Goal: Communication & Community: Participate in discussion

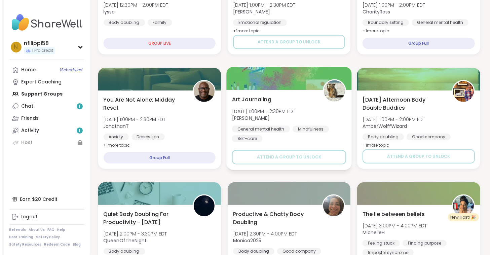
scroll to position [269, 0]
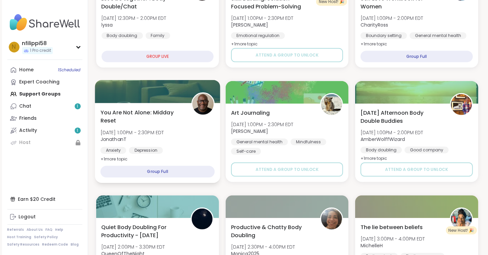
click at [166, 118] on span "You Are Not Alone: Midday Reset" at bounding box center [141, 116] width 83 height 16
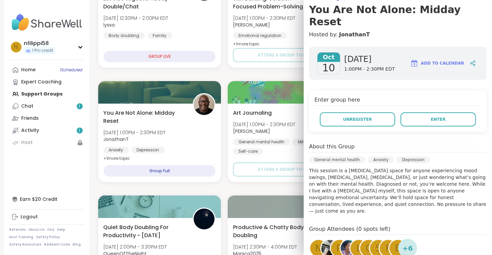
scroll to position [62, 0]
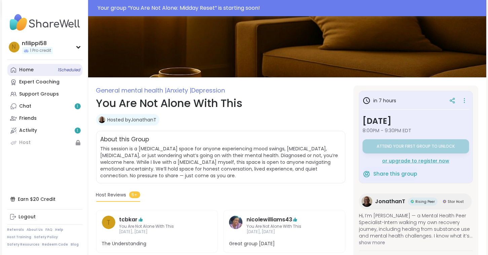
drag, startPoint x: 280, startPoint y: 109, endPoint x: 27, endPoint y: 69, distance: 256.2
click at [27, 69] on div "Home 1 Scheduled" at bounding box center [27, 70] width 14 height 7
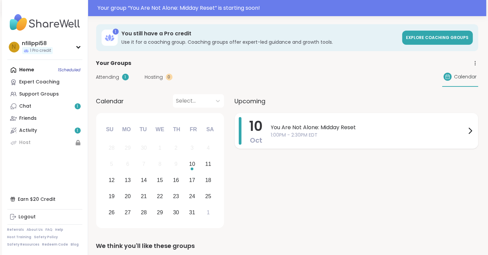
click at [292, 127] on span "You Are Not Alone: Midday Reset" at bounding box center [368, 127] width 195 height 8
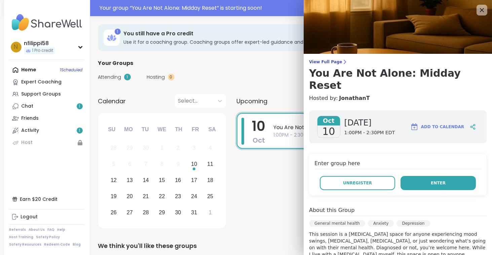
click at [414, 176] on button "Enter" at bounding box center [438, 183] width 75 height 14
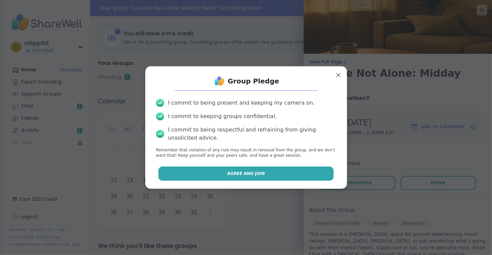
click at [274, 174] on button "Agree and Join" at bounding box center [245, 174] width 175 height 14
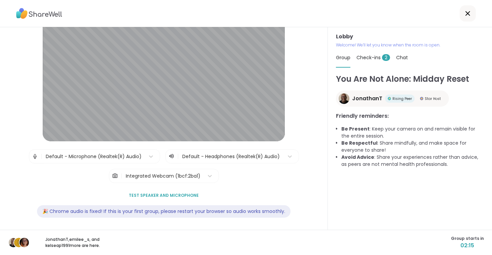
scroll to position [28, 0]
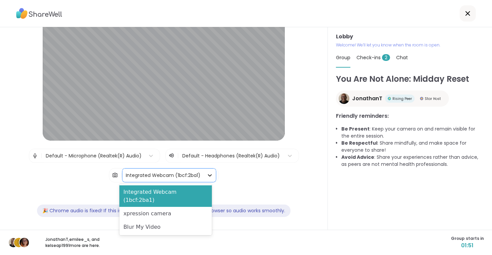
click at [207, 176] on icon at bounding box center [210, 175] width 7 height 7
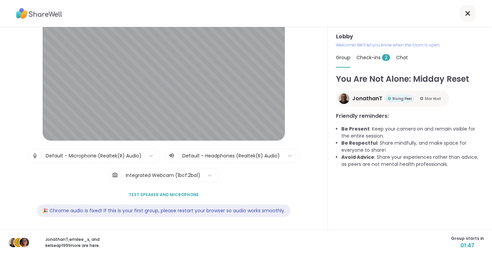
click at [228, 176] on div "| Default - Microphone (Realtek(R) Audio) | Default - Headphones (Realtek(R) Au…" at bounding box center [164, 166] width 270 height 34
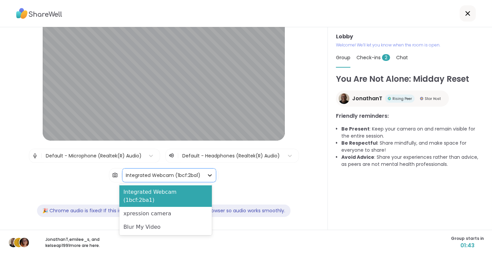
click at [207, 175] on icon at bounding box center [210, 175] width 7 height 7
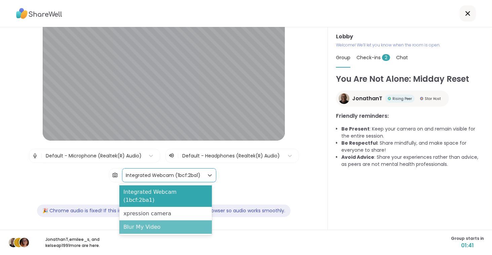
click at [165, 220] on div "Blur My Video" at bounding box center [165, 226] width 93 height 13
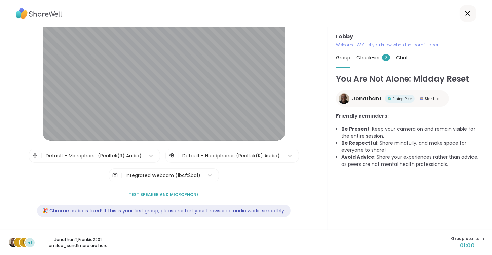
click at [177, 193] on span "Test speaker and microphone" at bounding box center [164, 195] width 70 height 6
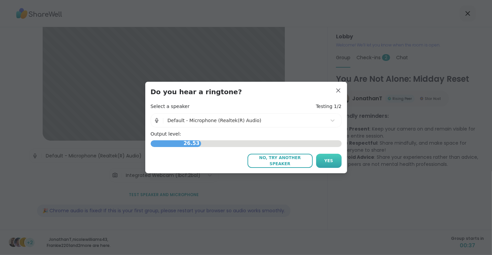
click at [329, 163] on span "Yes" at bounding box center [329, 161] width 9 height 6
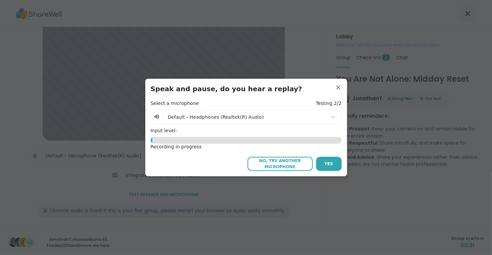
click at [329, 163] on span "Yes" at bounding box center [329, 164] width 9 height 6
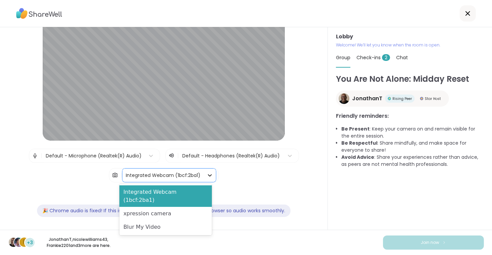
click at [208, 175] on icon at bounding box center [210, 175] width 4 height 2
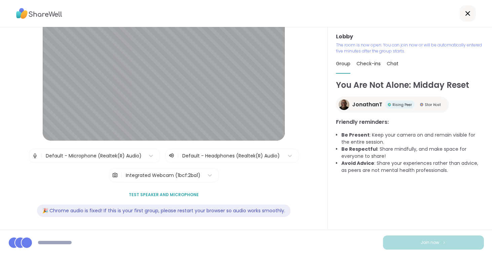
click at [238, 175] on div "| Default - Microphone (Realtek(R) Audio) | Default - Headphones (Realtek(R) Au…" at bounding box center [164, 166] width 270 height 34
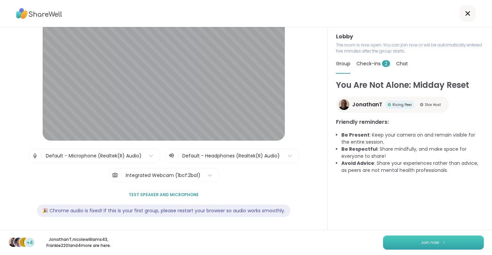
click at [430, 241] on span "Join now" at bounding box center [430, 243] width 19 height 6
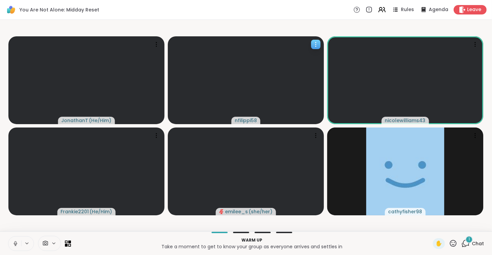
click at [314, 43] on icon at bounding box center [316, 44] width 7 height 7
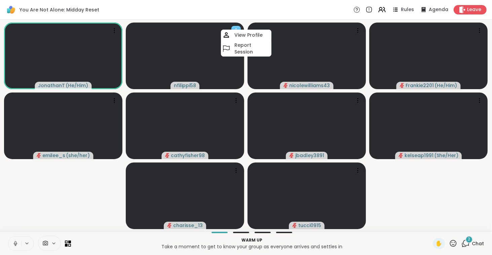
click at [237, 27] on icon at bounding box center [236, 30] width 7 height 7
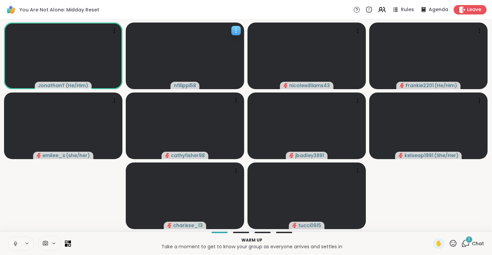
click at [236, 28] on icon at bounding box center [236, 30] width 7 height 7
click at [285, 8] on div "You Are Not Alone: Midday Reset Rules Agenda Leave" at bounding box center [246, 10] width 492 height 20
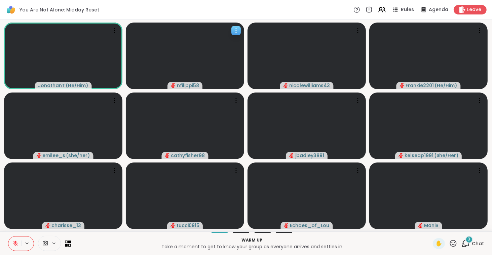
click at [181, 86] on span "nfilippi58" at bounding box center [188, 85] width 22 height 7
click at [235, 28] on icon at bounding box center [236, 30] width 7 height 7
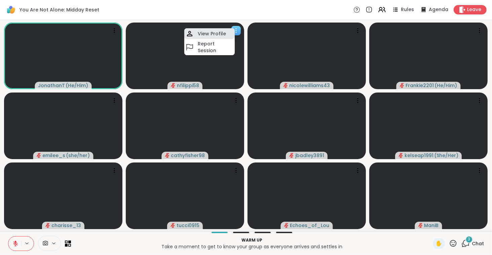
click at [227, 34] on div "View Profile" at bounding box center [209, 33] width 50 height 11
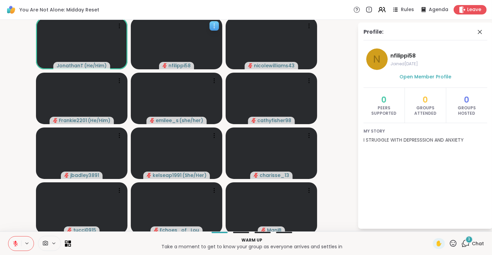
click at [214, 24] on icon at bounding box center [214, 24] width 1 height 1
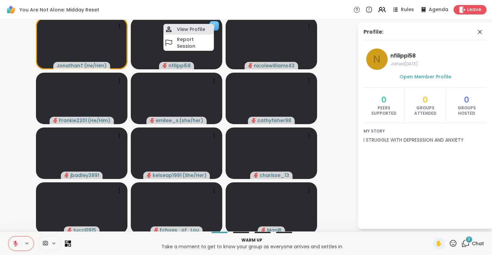
click at [197, 28] on h4 "View Profile" at bounding box center [191, 29] width 28 height 7
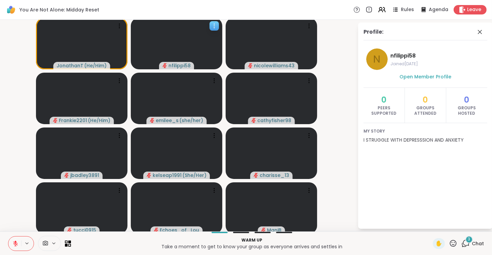
click at [214, 26] on icon at bounding box center [214, 26] width 7 height 7
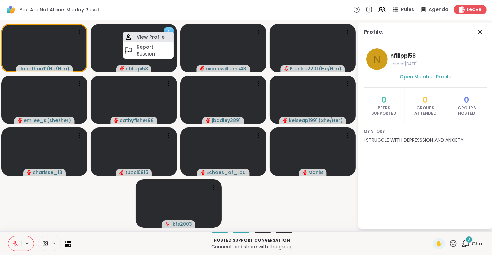
click at [158, 35] on h4 "View Profile" at bounding box center [151, 37] width 28 height 7
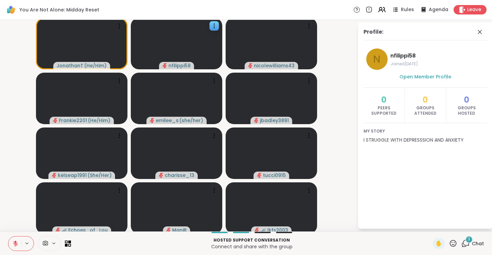
scroll to position [2, 0]
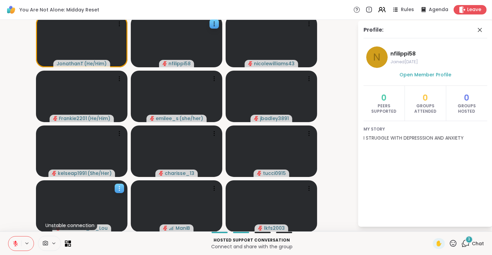
click at [117, 187] on icon at bounding box center [119, 188] width 7 height 7
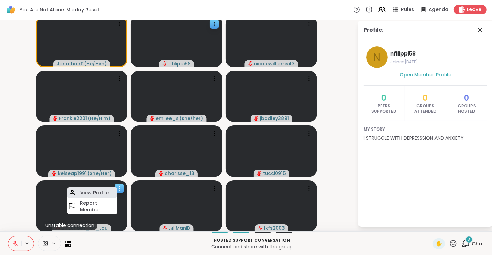
click at [102, 193] on h4 "View Profile" at bounding box center [94, 192] width 28 height 7
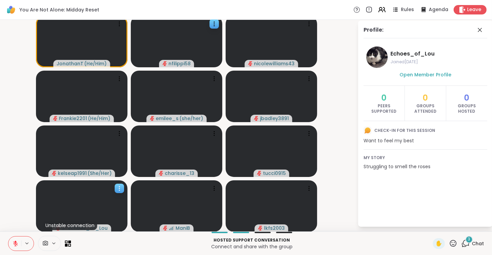
click at [118, 186] on icon at bounding box center [119, 188] width 7 height 7
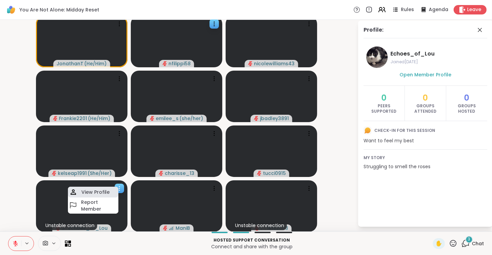
click at [108, 191] on h4 "View Profile" at bounding box center [95, 192] width 28 height 7
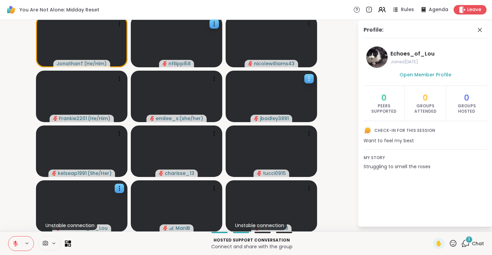
click at [310, 78] on icon at bounding box center [309, 78] width 7 height 7
click at [295, 83] on h4 "View Profile" at bounding box center [287, 83] width 28 height 7
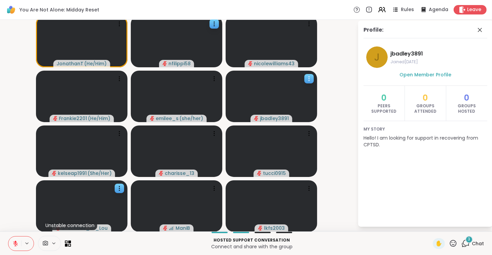
click at [311, 78] on icon at bounding box center [309, 78] width 7 height 7
click at [296, 83] on h4 "View Profile" at bounding box center [288, 84] width 28 height 7
click at [214, 132] on icon at bounding box center [214, 133] width 7 height 7
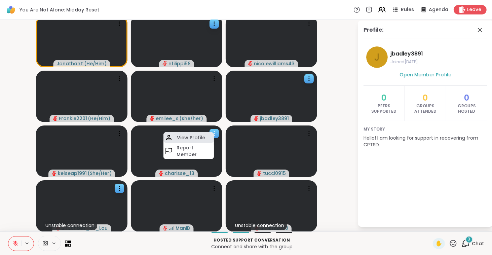
click at [199, 137] on h4 "View Profile" at bounding box center [191, 137] width 28 height 7
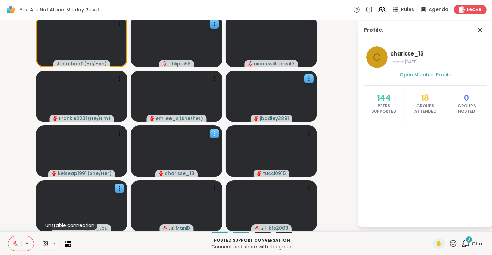
click at [215, 131] on icon at bounding box center [214, 133] width 7 height 7
click at [120, 133] on icon at bounding box center [119, 133] width 7 height 7
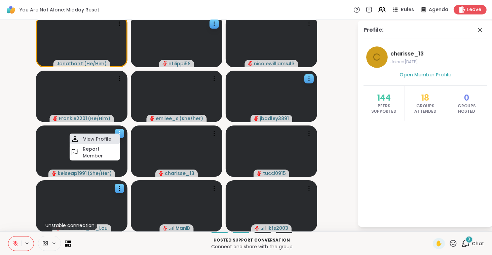
click at [105, 139] on h4 "View Profile" at bounding box center [97, 139] width 28 height 7
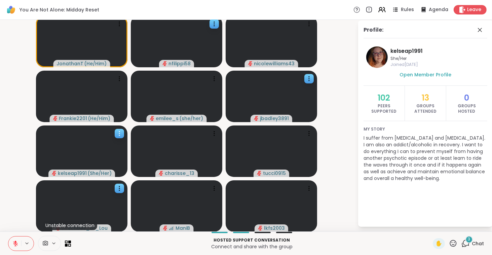
click at [117, 131] on icon at bounding box center [119, 133] width 7 height 7
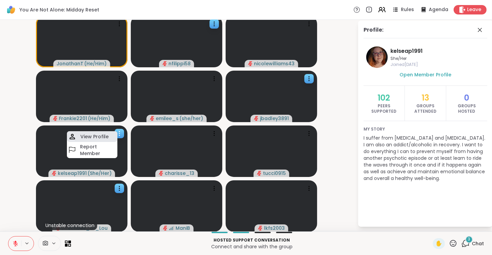
click at [99, 135] on h4 "View Profile" at bounding box center [94, 136] width 28 height 7
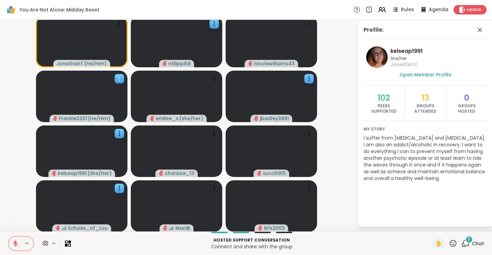
click at [119, 77] on icon at bounding box center [119, 78] width 7 height 7
click at [106, 82] on h4 "View Profile" at bounding box center [96, 83] width 28 height 7
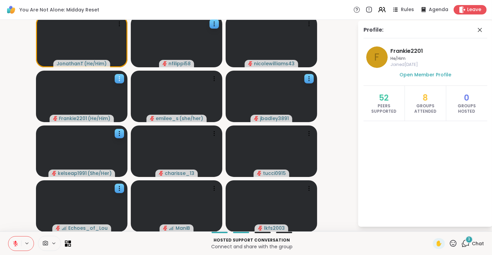
click at [121, 79] on icon at bounding box center [119, 78] width 7 height 7
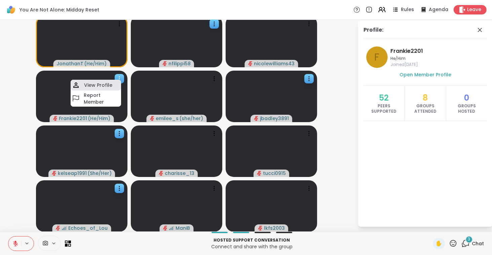
click at [103, 86] on h4 "View Profile" at bounding box center [98, 85] width 28 height 7
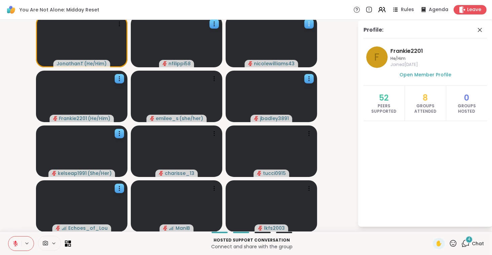
click at [310, 24] on icon at bounding box center [309, 24] width 1 height 1
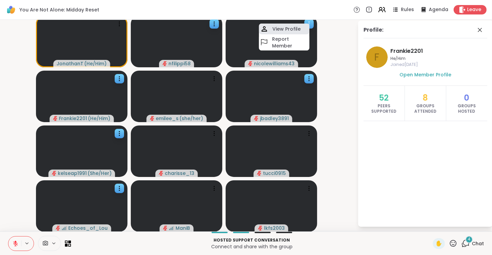
click at [298, 28] on h4 "View Profile" at bounding box center [287, 29] width 28 height 7
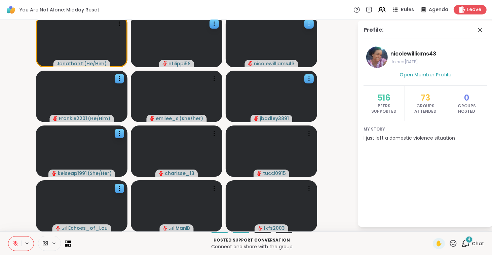
click at [309, 24] on icon at bounding box center [309, 24] width 7 height 7
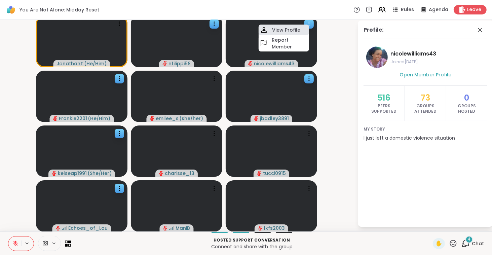
click at [296, 29] on h4 "View Profile" at bounding box center [286, 30] width 28 height 7
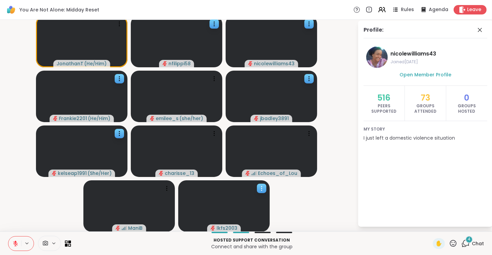
click at [262, 188] on icon at bounding box center [261, 188] width 1 height 1
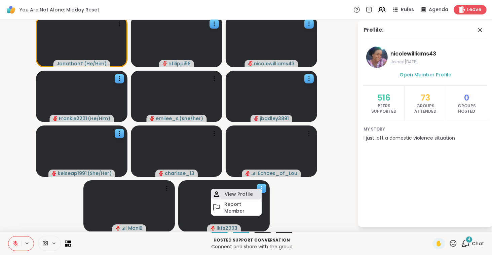
click at [251, 195] on h4 "View Profile" at bounding box center [239, 194] width 28 height 7
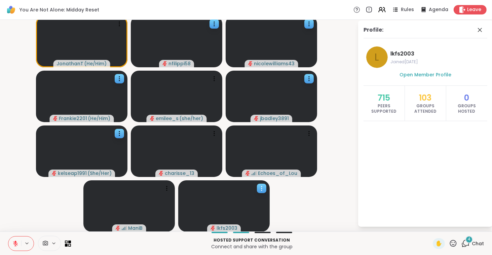
click at [263, 187] on icon at bounding box center [261, 188] width 7 height 7
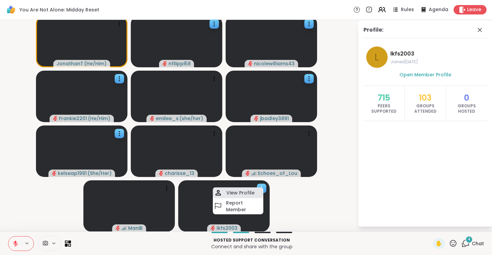
click at [248, 191] on h4 "View Profile" at bounding box center [240, 192] width 28 height 7
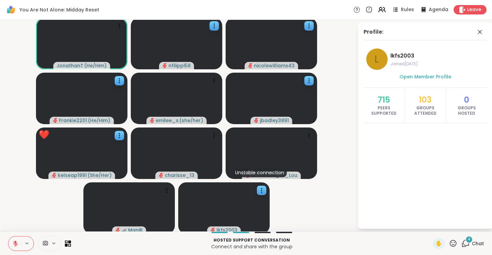
scroll to position [0, 0]
click at [67, 241] on icon at bounding box center [66, 241] width 3 height 3
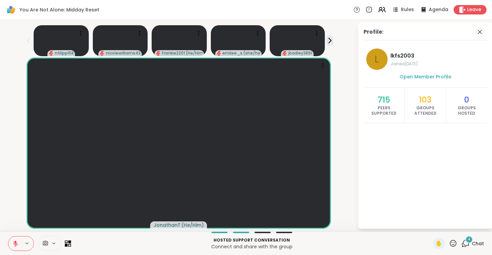
click at [67, 241] on icon at bounding box center [66, 241] width 3 height 3
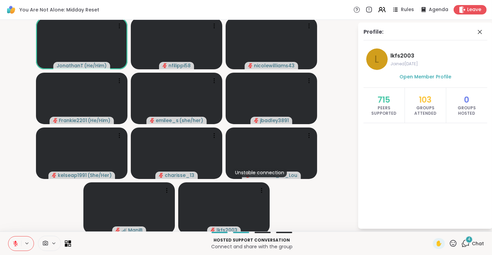
click at [67, 241] on icon at bounding box center [66, 241] width 3 height 3
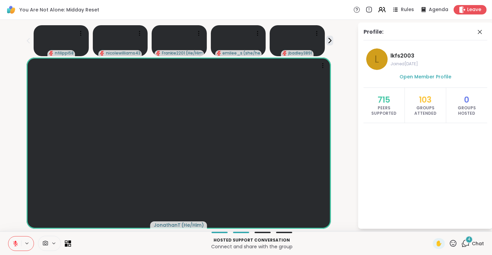
click at [67, 241] on icon at bounding box center [66, 241] width 3 height 3
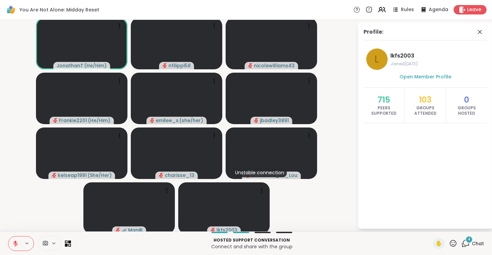
click at [68, 240] on div at bounding box center [39, 243] width 63 height 15
click at [66, 244] on icon at bounding box center [66, 245] width 3 height 3
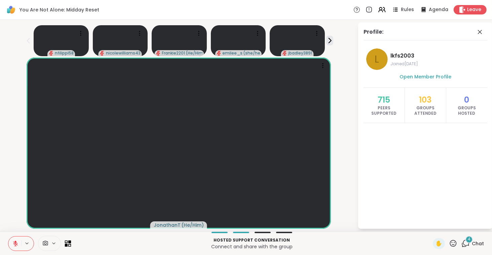
click at [68, 242] on icon at bounding box center [68, 243] width 6 height 6
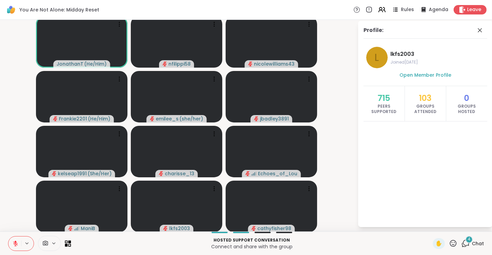
scroll to position [2, 0]
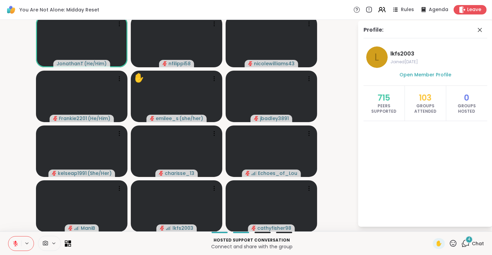
click at [67, 242] on icon at bounding box center [66, 241] width 3 height 3
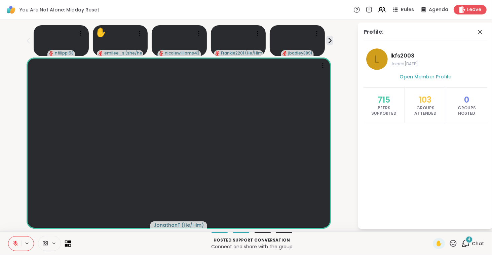
click at [67, 242] on icon at bounding box center [66, 241] width 3 height 3
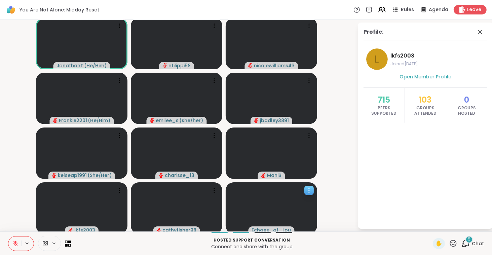
click at [309, 188] on icon at bounding box center [309, 190] width 7 height 7
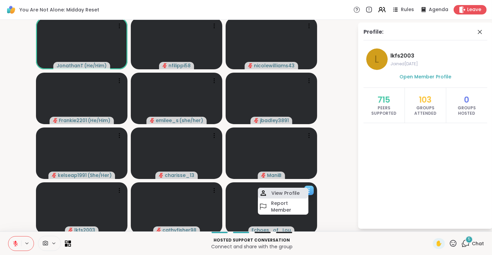
click at [295, 192] on h4 "View Profile" at bounding box center [286, 193] width 28 height 7
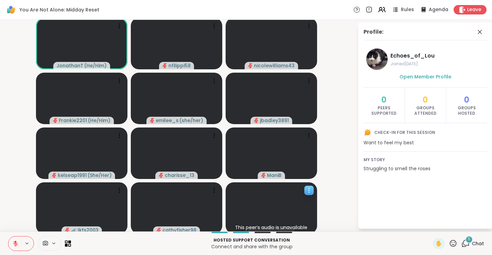
click at [310, 191] on icon at bounding box center [309, 190] width 7 height 7
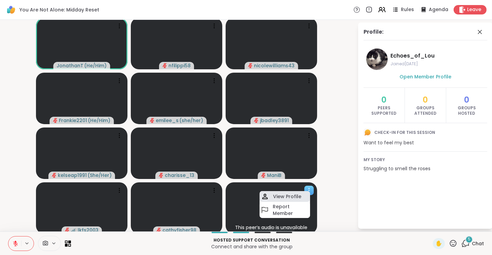
click at [290, 195] on h4 "View Profile" at bounding box center [287, 196] width 28 height 7
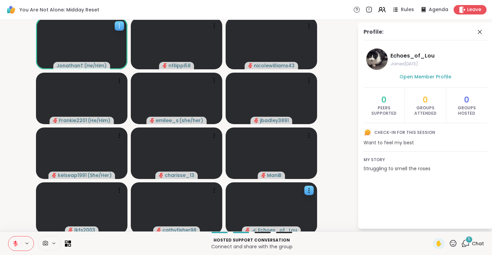
click at [121, 24] on icon at bounding box center [119, 26] width 7 height 7
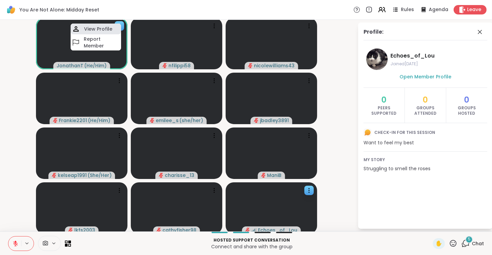
click at [105, 30] on h4 "View Profile" at bounding box center [98, 29] width 28 height 7
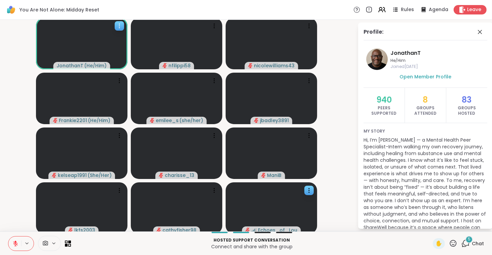
click at [123, 23] on div at bounding box center [119, 25] width 9 height 9
click at [106, 28] on h4 "View Profile" at bounding box center [100, 28] width 28 height 7
click at [69, 242] on icon at bounding box center [69, 241] width 3 height 3
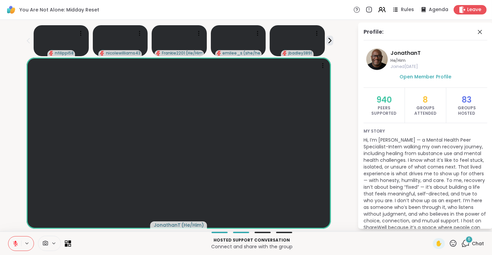
click at [67, 242] on icon at bounding box center [66, 241] width 3 height 3
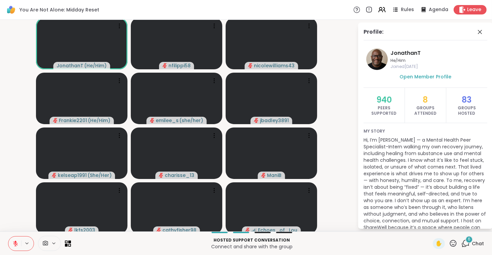
click at [354, 9] on icon at bounding box center [357, 9] width 7 height 7
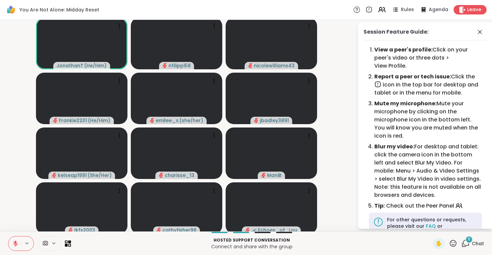
click at [354, 9] on icon at bounding box center [357, 9] width 7 height 7
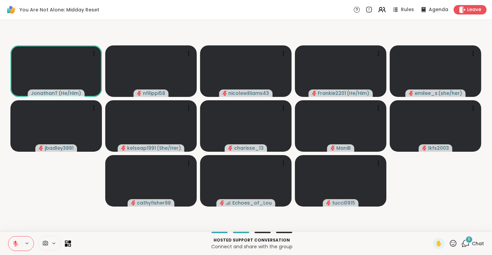
click at [27, 243] on icon at bounding box center [27, 243] width 3 height 1
click at [45, 243] on icon at bounding box center [45, 243] width 6 height 6
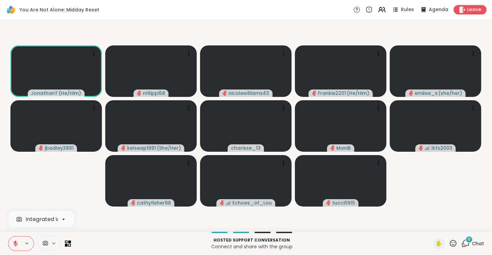
click at [45, 243] on icon at bounding box center [45, 243] width 6 height 6
click at [462, 245] on icon at bounding box center [466, 243] width 8 height 8
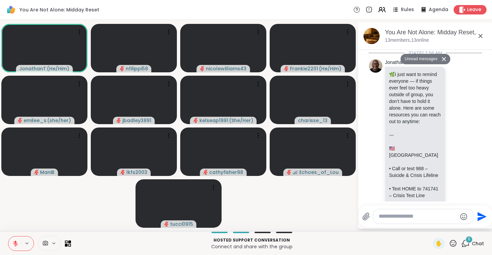
scroll to position [992, 0]
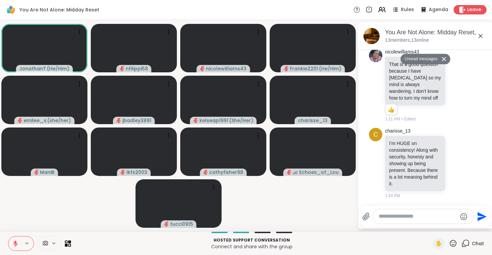
click at [442, 58] on icon at bounding box center [444, 59] width 5 height 4
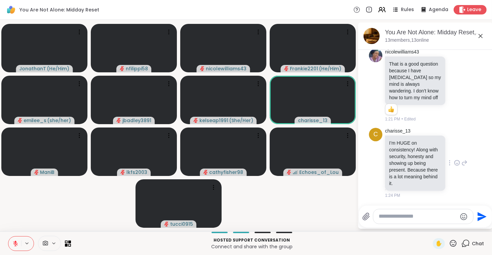
scroll to position [976, 0]
click at [385, 217] on textarea "Type your message" at bounding box center [418, 216] width 78 height 7
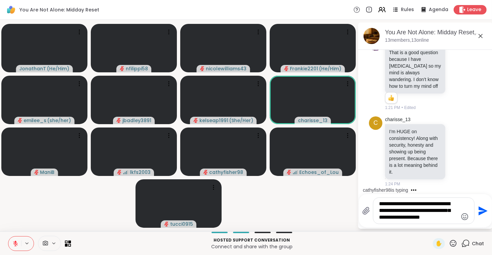
type textarea "**********"
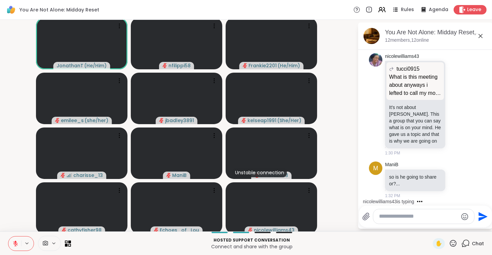
scroll to position [1486, 0]
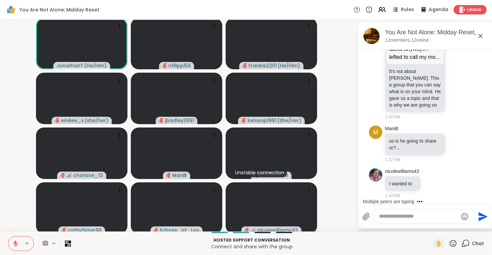
click at [383, 218] on textarea "Type your message" at bounding box center [419, 216] width 78 height 7
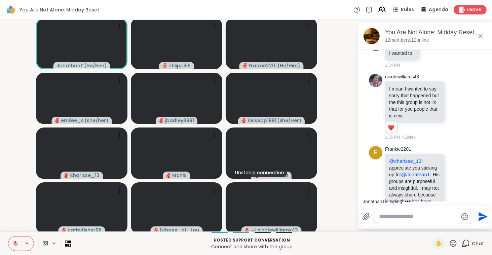
scroll to position [1675, 0]
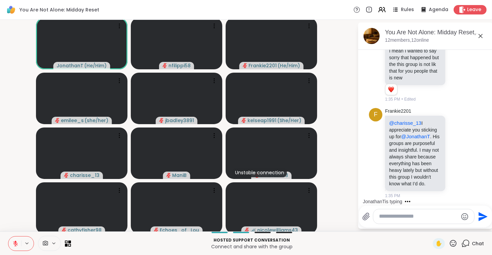
click at [383, 217] on textarea "Type your message" at bounding box center [419, 216] width 78 height 7
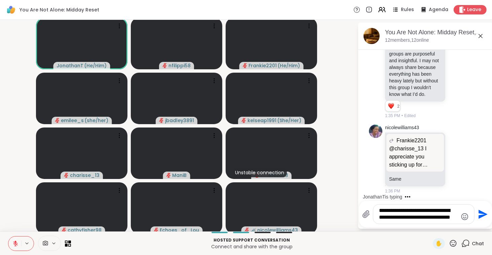
scroll to position [1853, 0]
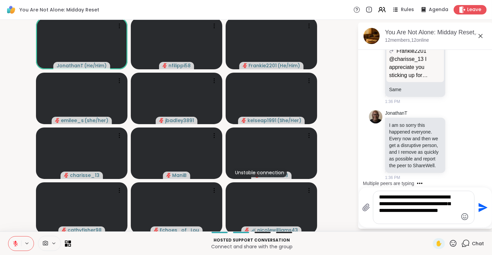
type textarea "**********"
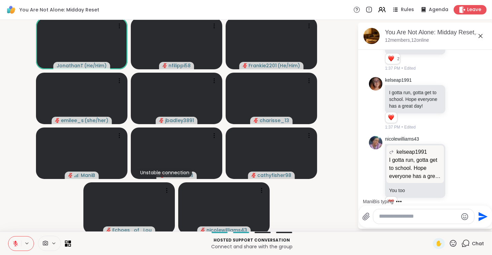
scroll to position [2064, 0]
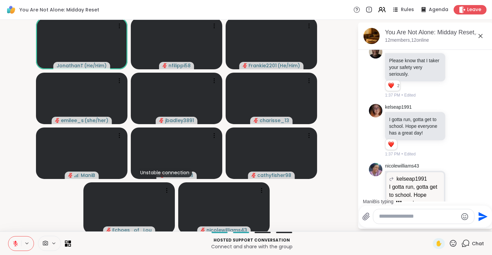
click at [380, 217] on textarea "Type your message" at bounding box center [419, 216] width 78 height 7
type textarea "******"
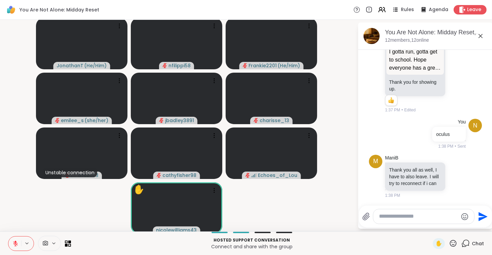
scroll to position [2391, 0]
click at [380, 214] on textarea "Type your message" at bounding box center [419, 216] width 78 height 7
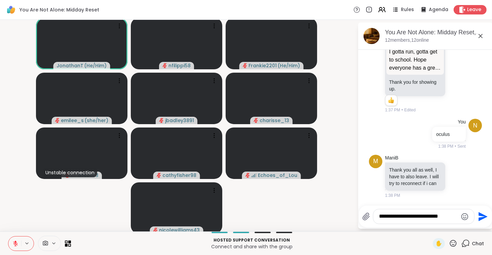
type textarea "**********"
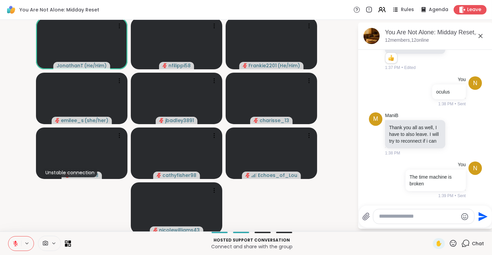
scroll to position [2387, 0]
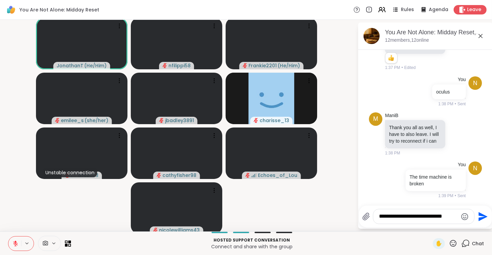
type textarea "**********"
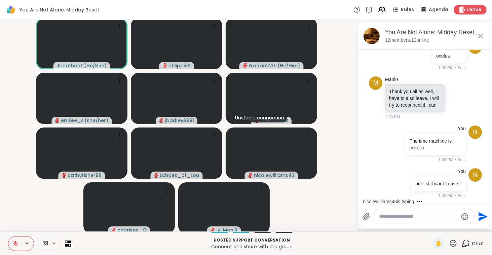
scroll to position [2496, 0]
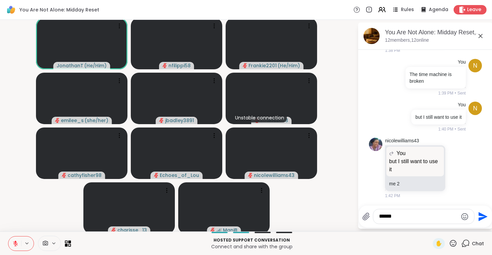
type textarea "*******"
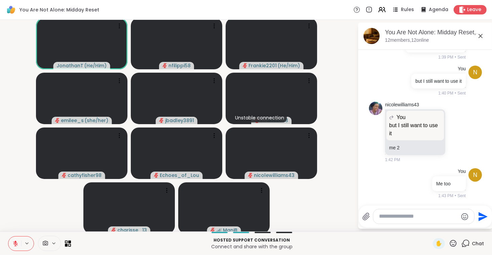
scroll to position [2532, 0]
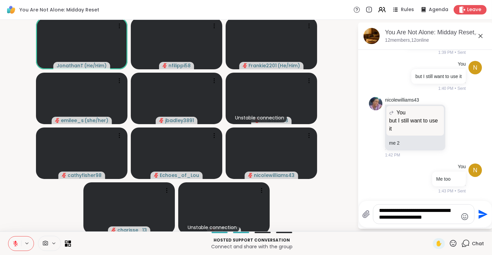
type textarea "**********"
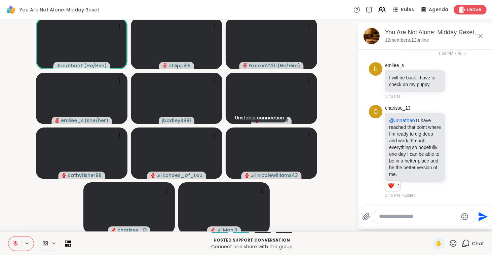
scroll to position [2, 0]
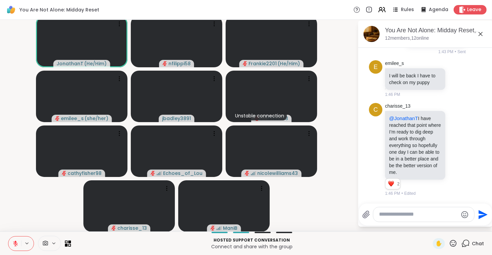
click at [260, 232] on div at bounding box center [263, 232] width 16 height 1
click at [291, 211] on video-player-container "JonathanT ( He/Him ) nfilippi58 Frankie2201 ( He/Him ) emilee_s ( she/her ) jba…" at bounding box center [179, 124] width 350 height 206
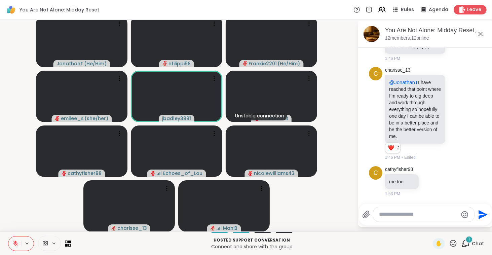
scroll to position [2765, 0]
click at [383, 214] on textarea "Type your message" at bounding box center [419, 214] width 78 height 7
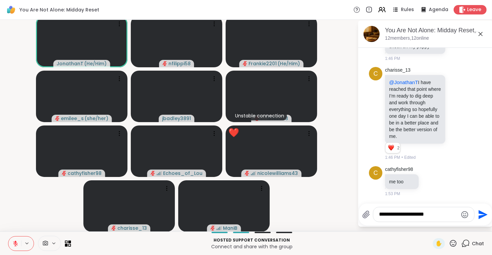
type textarea "**********"
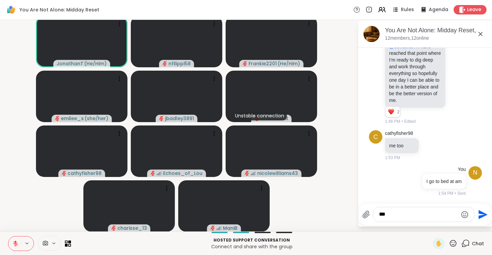
type textarea "****"
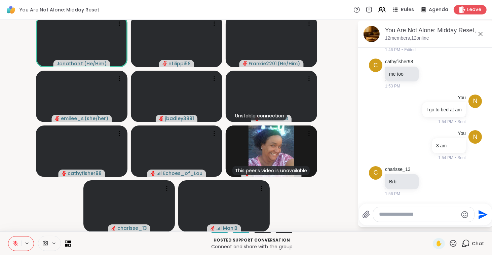
scroll to position [2872, 0]
type textarea "**********"
drag, startPoint x: 413, startPoint y: 214, endPoint x: 372, endPoint y: 218, distance: 41.3
click at [374, 218] on div "**********" at bounding box center [424, 214] width 101 height 14
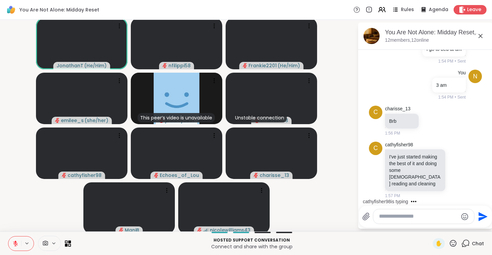
scroll to position [2964, 0]
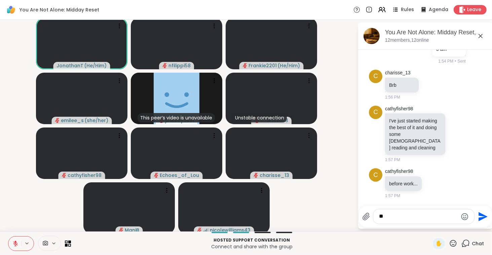
type textarea "*"
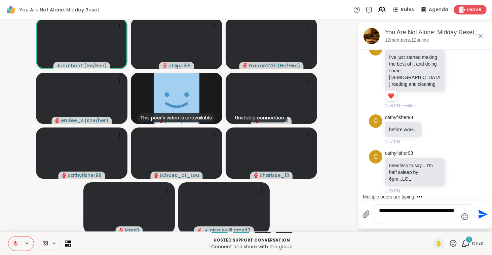
scroll to position [3027, 0]
type textarea "**********"
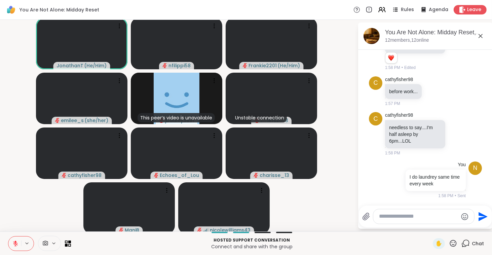
scroll to position [3065, 0]
type textarea "**********"
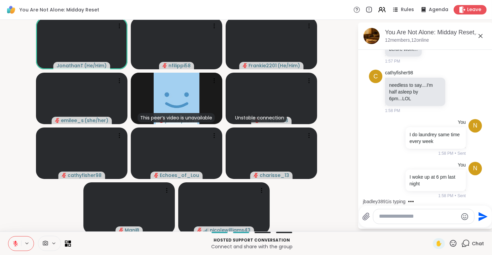
scroll to position [3150, 0]
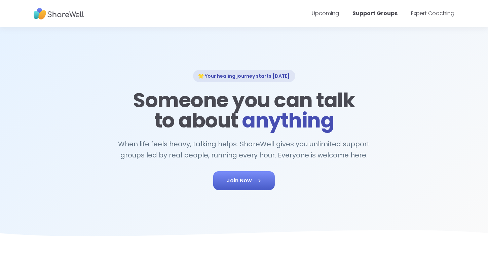
click at [229, 181] on span "Join Now" at bounding box center [244, 181] width 35 height 8
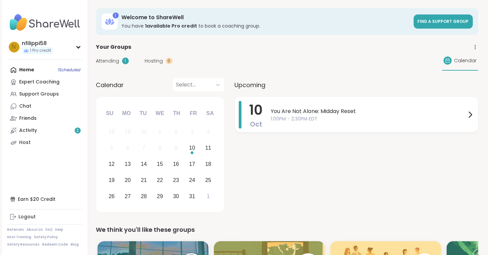
click at [290, 111] on span "You Are Not Alone: Midday Reset" at bounding box center [368, 111] width 195 height 8
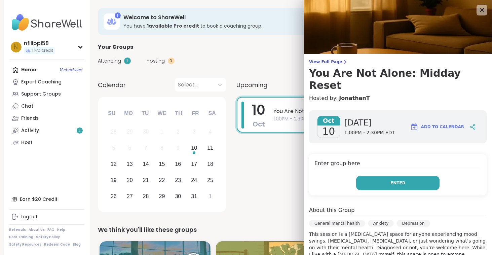
click at [396, 180] on span "Enter" at bounding box center [398, 183] width 15 height 6
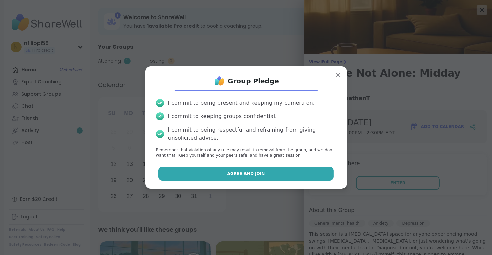
click at [255, 173] on span "Agree and Join" at bounding box center [246, 174] width 38 height 6
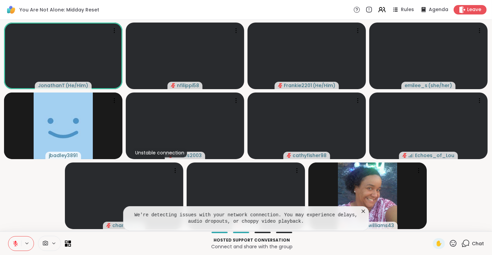
click at [363, 211] on icon at bounding box center [363, 211] width 3 height 3
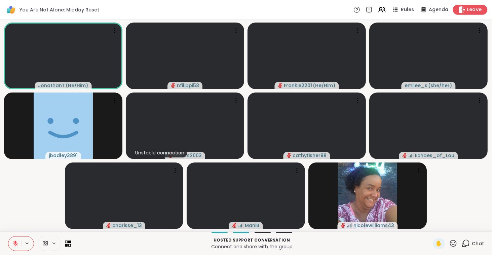
click at [454, 10] on div "Leave" at bounding box center [470, 10] width 35 height 10
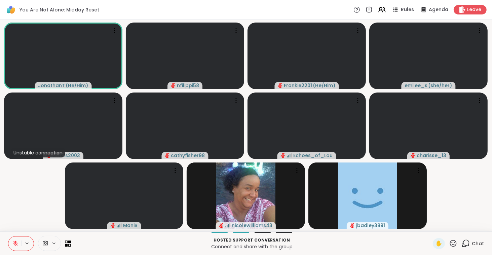
click at [282, 232] on div at bounding box center [284, 232] width 16 height 1
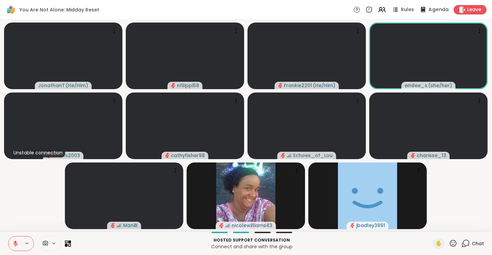
click at [429, 11] on span "Agenda" at bounding box center [439, 9] width 21 height 7
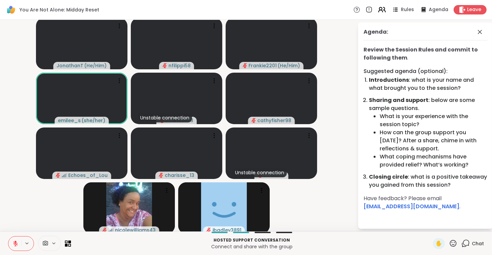
click at [378, 12] on icon at bounding box center [382, 9] width 8 height 8
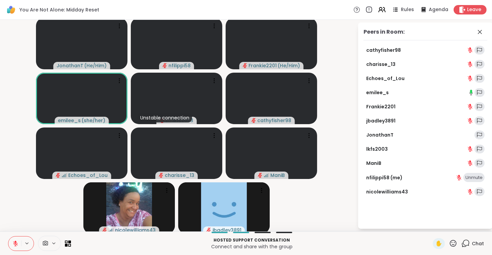
click at [367, 11] on icon at bounding box center [368, 9] width 7 height 7
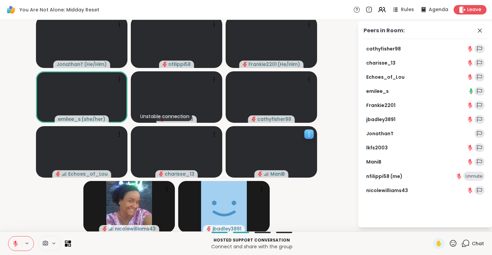
scroll to position [2, 0]
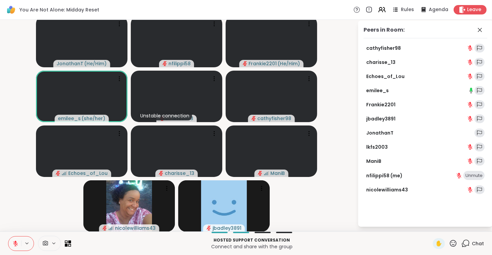
click at [67, 242] on icon at bounding box center [66, 241] width 3 height 3
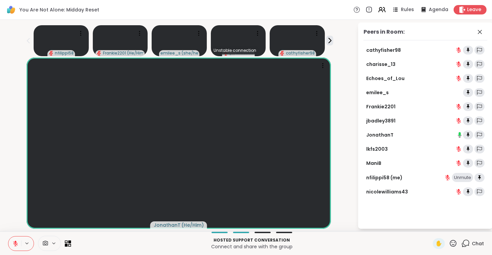
click at [69, 242] on icon at bounding box center [69, 241] width 3 height 3
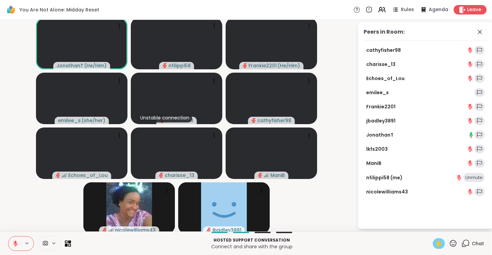
click at [436, 241] on span "✋" at bounding box center [439, 244] width 7 height 8
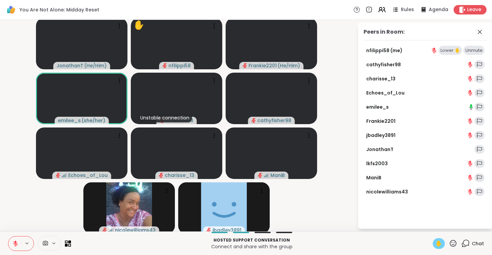
click at [436, 240] on span "✋" at bounding box center [439, 244] width 7 height 8
click at [386, 240] on p "Hosted support conversation" at bounding box center [252, 240] width 354 height 6
click at [454, 10] on div "Leave" at bounding box center [470, 10] width 35 height 10
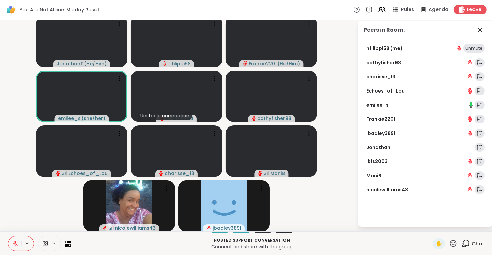
click at [380, 48] on link "nfilippi58 (me)" at bounding box center [384, 48] width 36 height 7
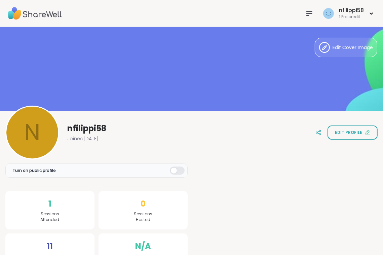
click at [273, 162] on div at bounding box center [287, 230] width 182 height 163
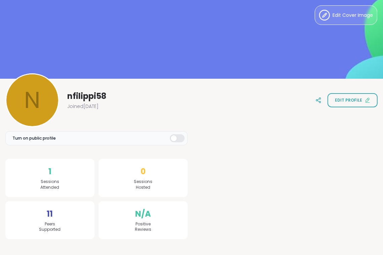
scroll to position [64, 0]
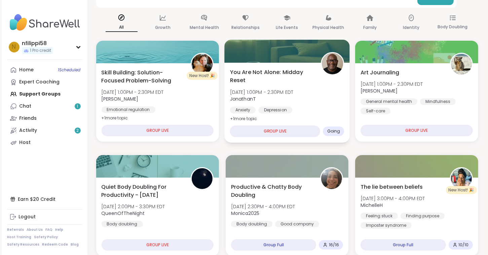
click at [275, 133] on div "GROUP LIVE" at bounding box center [275, 132] width 91 height 12
click at [275, 131] on div "GROUP LIVE" at bounding box center [275, 132] width 91 height 12
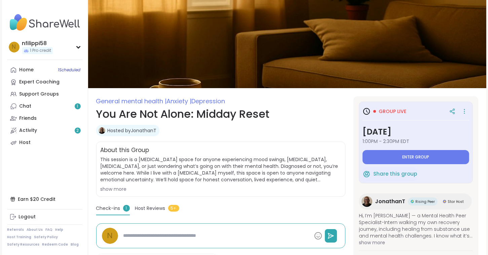
click at [402, 156] on span "Enter group" at bounding box center [415, 156] width 27 height 5
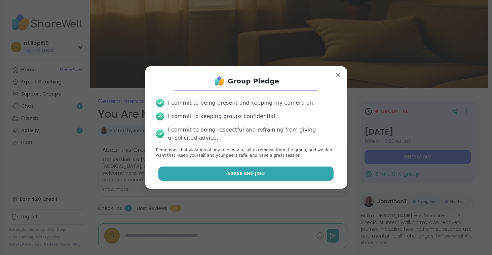
click at [276, 174] on button "Agree and Join" at bounding box center [245, 174] width 175 height 14
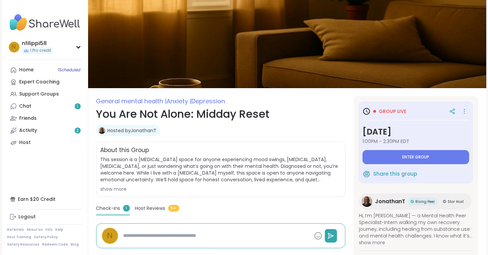
type textarea "*"
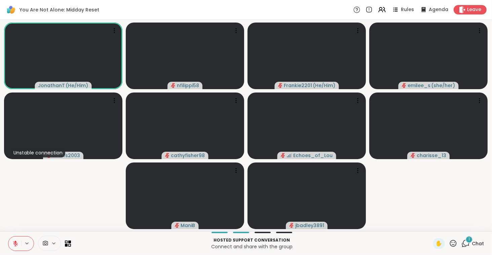
click at [354, 10] on icon at bounding box center [357, 9] width 7 height 7
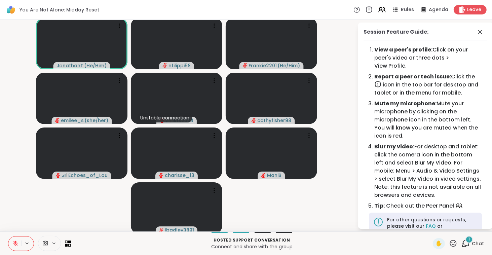
click at [365, 9] on icon at bounding box center [368, 9] width 7 height 7
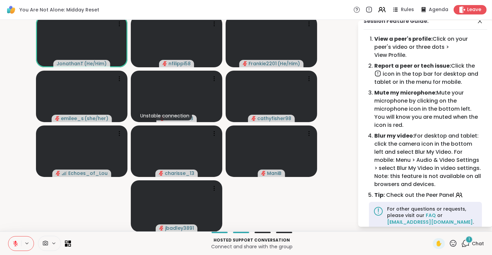
scroll to position [22, 0]
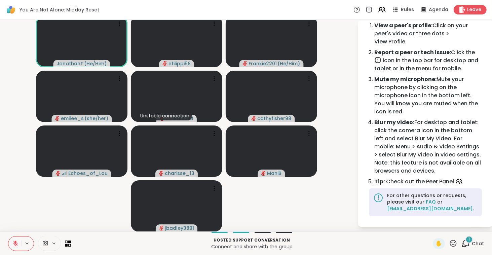
click at [450, 240] on icon at bounding box center [453, 243] width 7 height 7
click at [382, 241] on p "Hosted support conversation" at bounding box center [252, 240] width 354 height 6
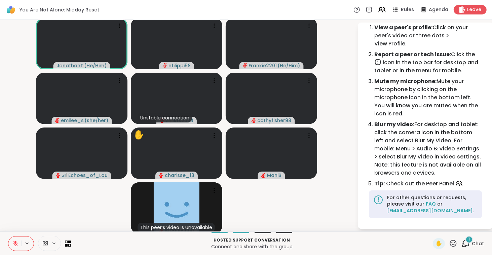
scroll to position [2, 0]
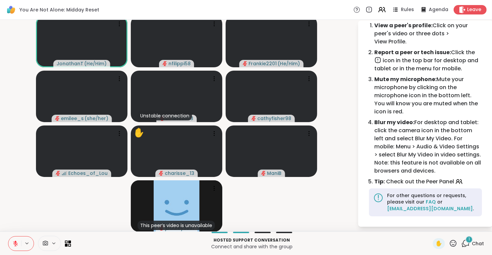
click at [26, 240] on div at bounding box center [21, 243] width 26 height 15
click at [67, 241] on div at bounding box center [68, 244] width 6 height 6
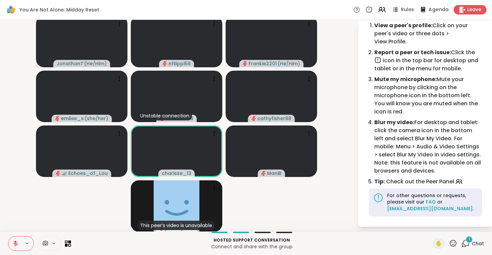
click at [433, 9] on span "Agenda" at bounding box center [439, 9] width 21 height 7
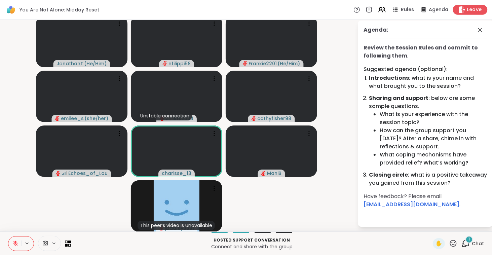
click at [459, 9] on icon at bounding box center [462, 9] width 6 height 7
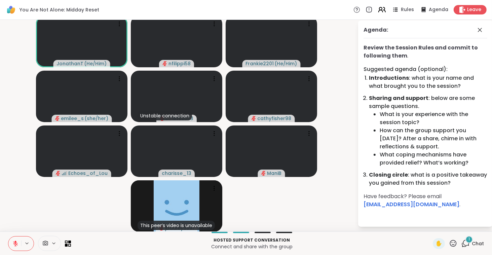
click at [381, 8] on icon at bounding box center [382, 9] width 8 height 8
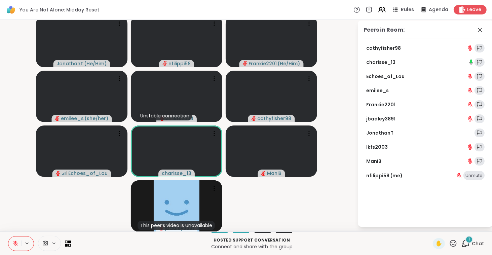
click at [386, 133] on link "JonathanT" at bounding box center [379, 133] width 27 height 7
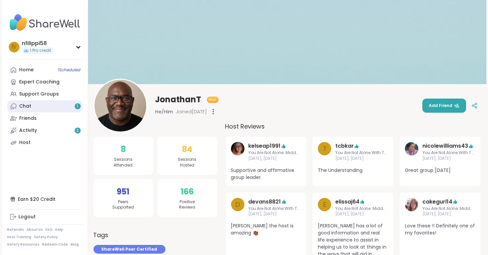
click at [25, 105] on div "Chat 1" at bounding box center [26, 106] width 12 height 7
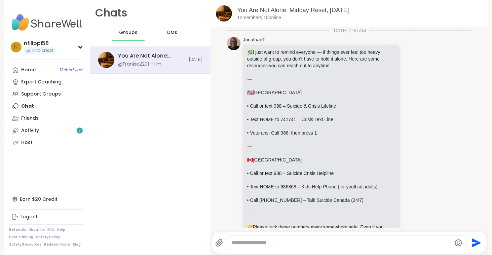
scroll to position [2381, 0]
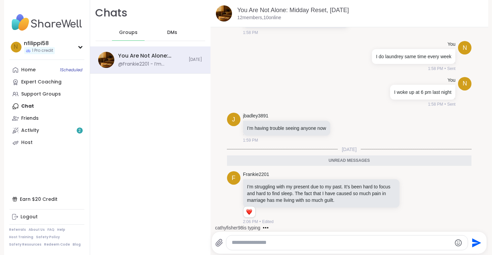
click at [233, 239] on textarea "Type your message" at bounding box center [342, 242] width 220 height 7
type textarea "**********"
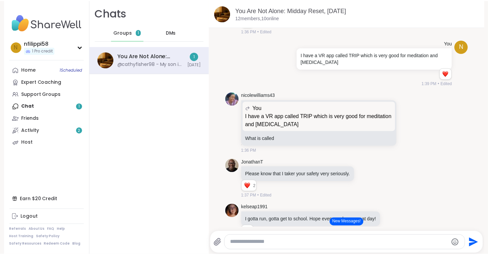
scroll to position [1378, 0]
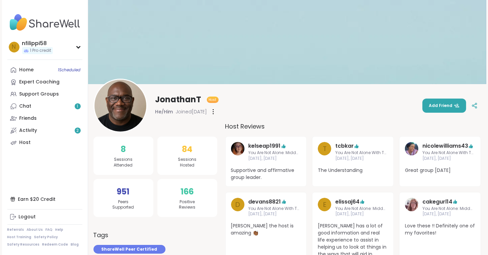
click at [246, 104] on div "JonathanT Host He/Him Joined [DATE] Add Friend" at bounding box center [288, 106] width 388 height 54
drag, startPoint x: 246, startPoint y: 104, endPoint x: 372, endPoint y: 115, distance: 126.7
click at [372, 115] on div "JonathanT Host He/Him Joined [DATE] Add Friend" at bounding box center [288, 106] width 388 height 54
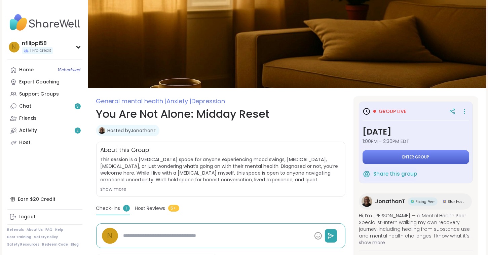
click at [404, 157] on span "Enter group" at bounding box center [415, 156] width 27 height 5
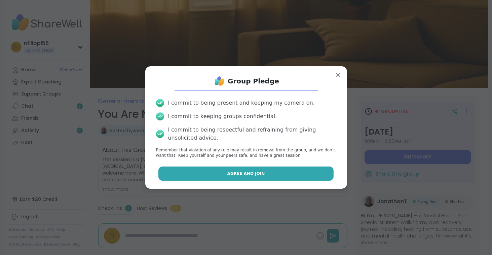
click at [253, 175] on span "Agree and Join" at bounding box center [246, 174] width 38 height 6
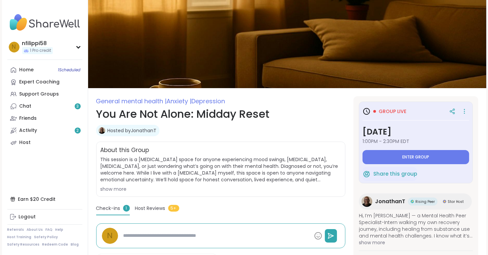
type textarea "*"
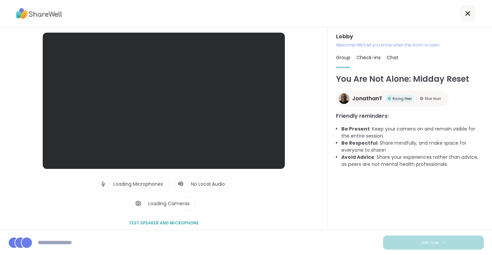
click at [123, 185] on span "Loading Microphones" at bounding box center [138, 184] width 50 height 7
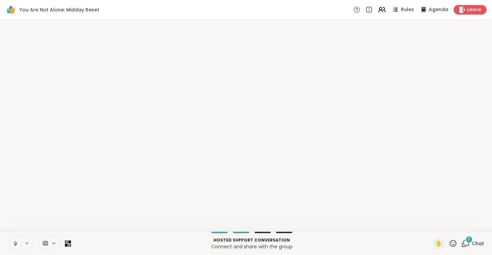
click at [399, 239] on p "Hosted support conversation" at bounding box center [252, 240] width 354 height 6
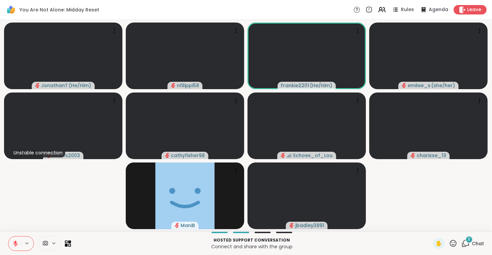
click at [27, 238] on div at bounding box center [21, 243] width 26 height 15
click at [26, 238] on div at bounding box center [21, 243] width 26 height 15
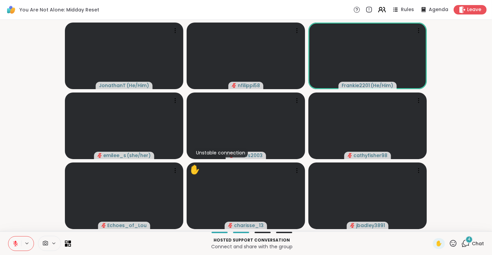
click at [380, 11] on icon at bounding box center [381, 11] width 4 height 2
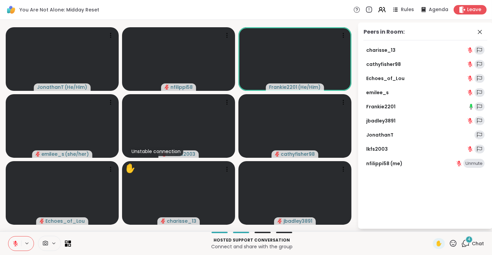
click at [367, 10] on icon at bounding box center [368, 9] width 7 height 7
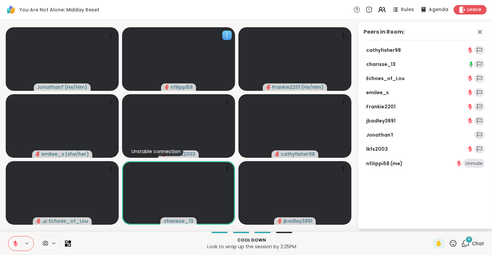
click at [228, 33] on icon at bounding box center [227, 35] width 7 height 7
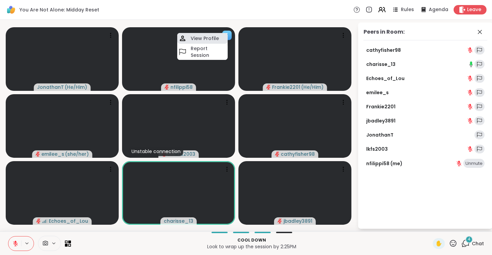
click at [214, 38] on h4 "View Profile" at bounding box center [205, 38] width 28 height 7
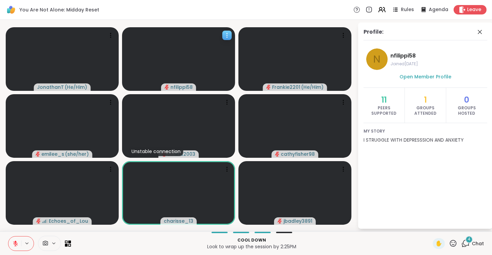
click at [226, 34] on icon at bounding box center [227, 35] width 7 height 7
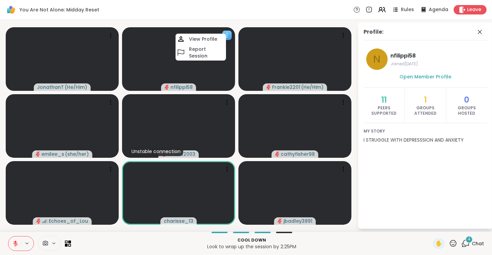
click at [226, 34] on icon at bounding box center [227, 35] width 7 height 7
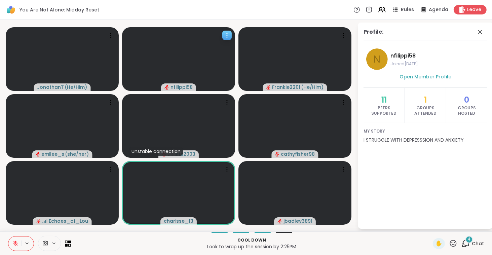
click at [227, 34] on icon at bounding box center [227, 35] width 7 height 7
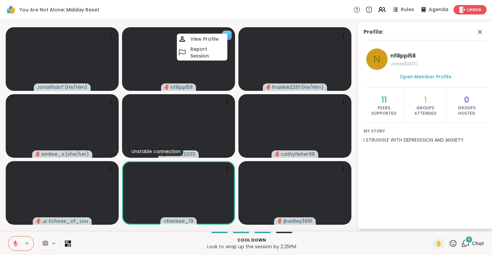
click at [227, 34] on icon at bounding box center [227, 35] width 7 height 7
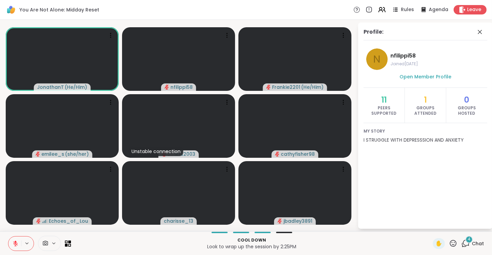
click at [23, 238] on div at bounding box center [21, 243] width 26 height 15
click at [343, 37] on icon at bounding box center [343, 37] width 1 height 1
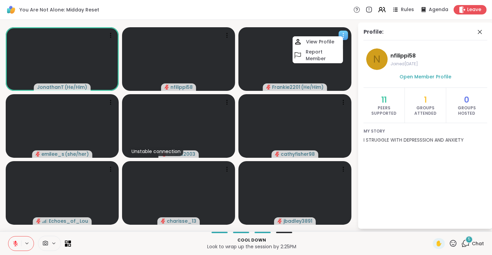
click at [343, 36] on icon at bounding box center [343, 35] width 7 height 7
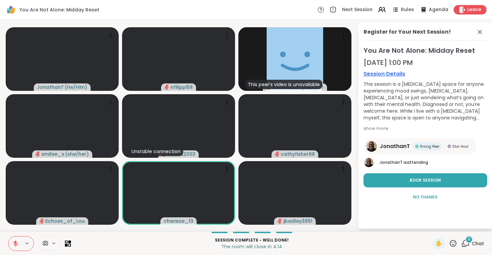
click at [48, 243] on span at bounding box center [44, 243] width 13 height 6
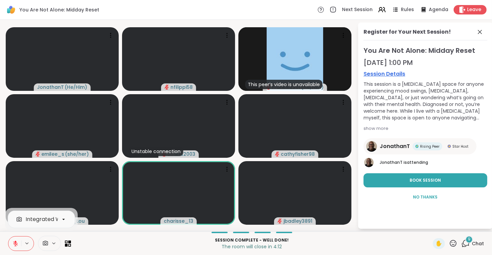
click at [48, 243] on span at bounding box center [44, 243] width 13 height 6
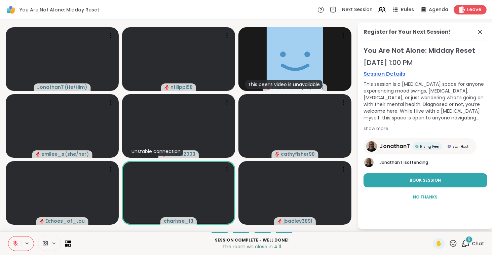
click at [48, 243] on span at bounding box center [44, 243] width 13 height 6
click at [63, 219] on icon at bounding box center [63, 219] width 3 height 1
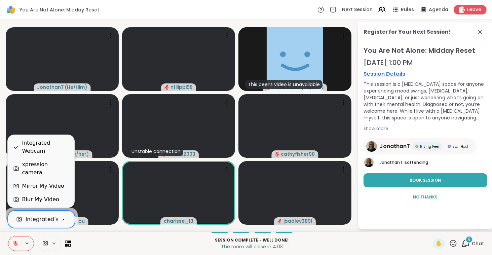
click at [55, 187] on div "Mirror My Video" at bounding box center [43, 186] width 42 height 8
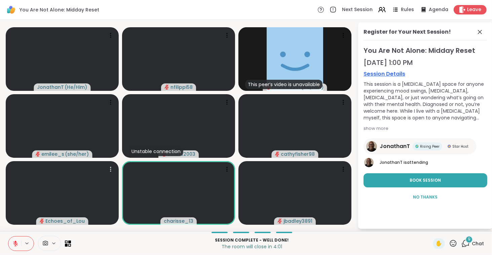
click at [55, 187] on video at bounding box center [62, 193] width 113 height 64
click at [45, 245] on icon at bounding box center [45, 243] width 5 height 5
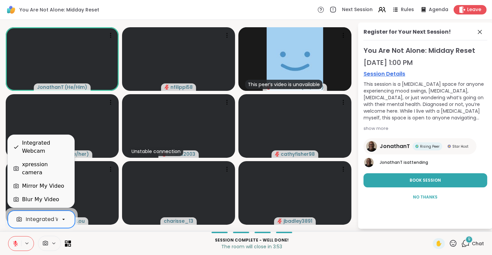
click at [64, 218] on icon at bounding box center [64, 219] width 6 height 6
click at [55, 187] on div "Mirror My Video" at bounding box center [43, 186] width 42 height 8
click at [63, 218] on icon at bounding box center [64, 219] width 6 height 6
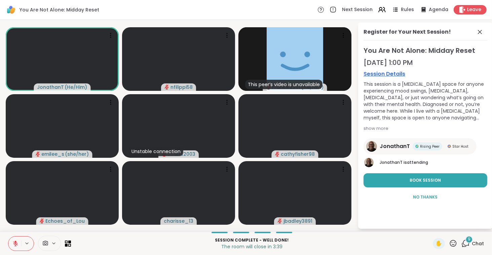
click at [88, 244] on p "The room will close in 3:39" at bounding box center [252, 246] width 354 height 7
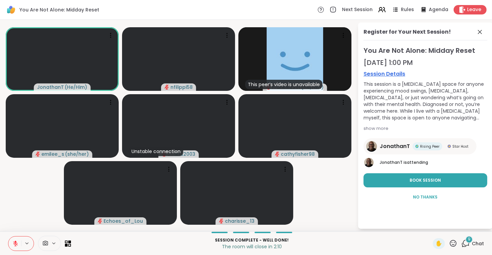
click at [20, 245] on button at bounding box center [14, 244] width 13 height 14
click at [66, 243] on icon at bounding box center [68, 243] width 6 height 6
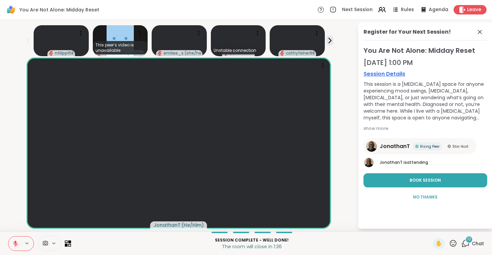
click at [66, 243] on icon at bounding box center [68, 243] width 6 height 6
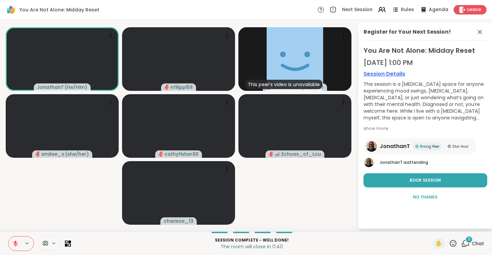
click at [49, 242] on span at bounding box center [44, 243] width 13 height 6
click at [66, 242] on icon at bounding box center [68, 243] width 6 height 6
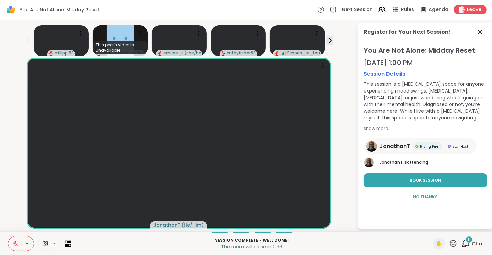
click at [66, 242] on icon at bounding box center [68, 243] width 6 height 6
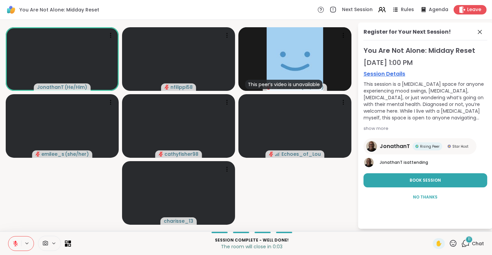
click at [20, 244] on button at bounding box center [14, 244] width 13 height 14
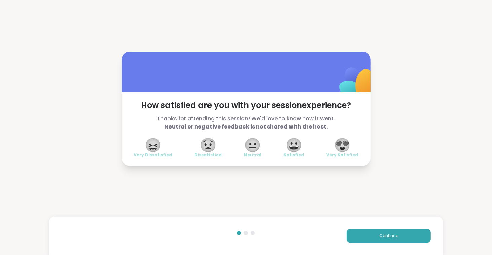
click at [249, 148] on span "😐" at bounding box center [253, 145] width 17 height 12
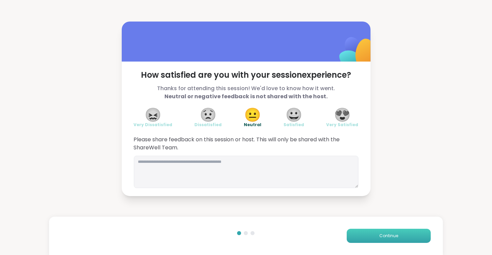
click at [390, 233] on span "Continue" at bounding box center [389, 236] width 19 height 6
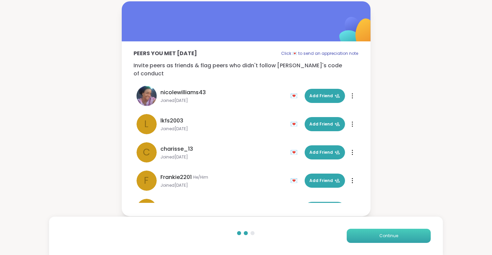
click at [373, 238] on button "Continue" at bounding box center [389, 236] width 84 height 14
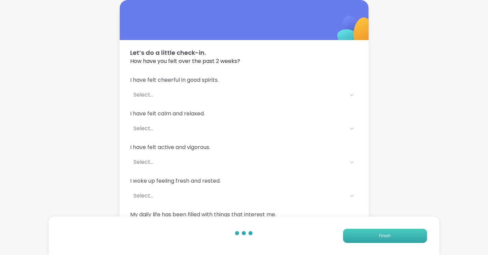
click at [373, 238] on button "Finish" at bounding box center [385, 236] width 84 height 14
